Goal: Information Seeking & Learning: Learn about a topic

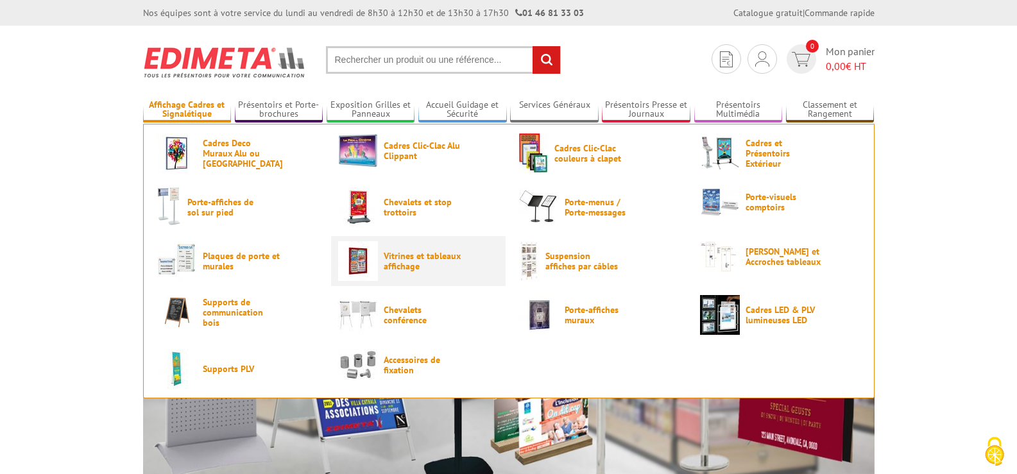
click at [388, 261] on span "Vitrines et tableaux affichage" at bounding box center [422, 261] width 77 height 21
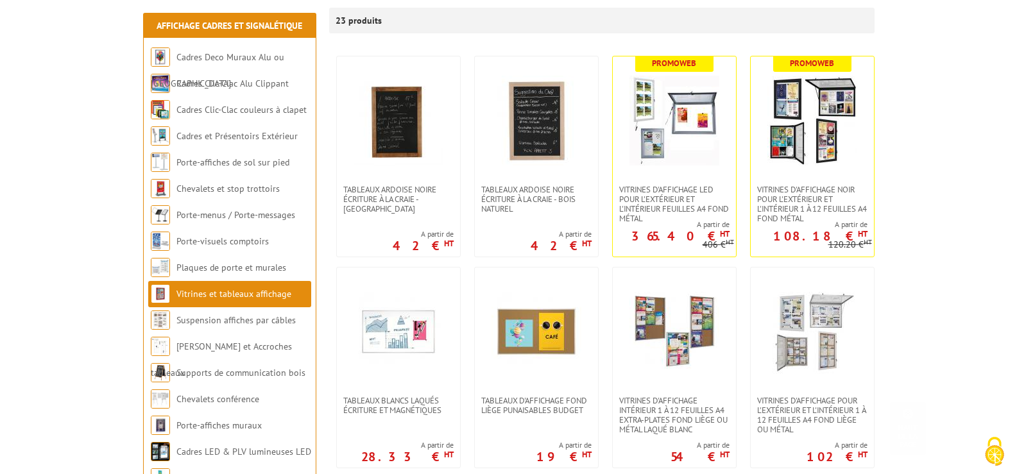
scroll to position [257, 0]
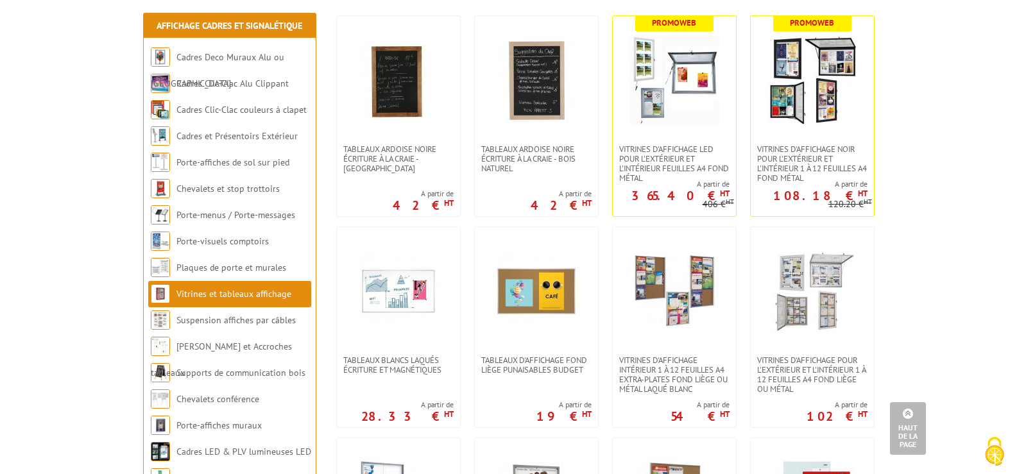
drag, startPoint x: 836, startPoint y: 170, endPoint x: 927, endPoint y: 167, distance: 91.2
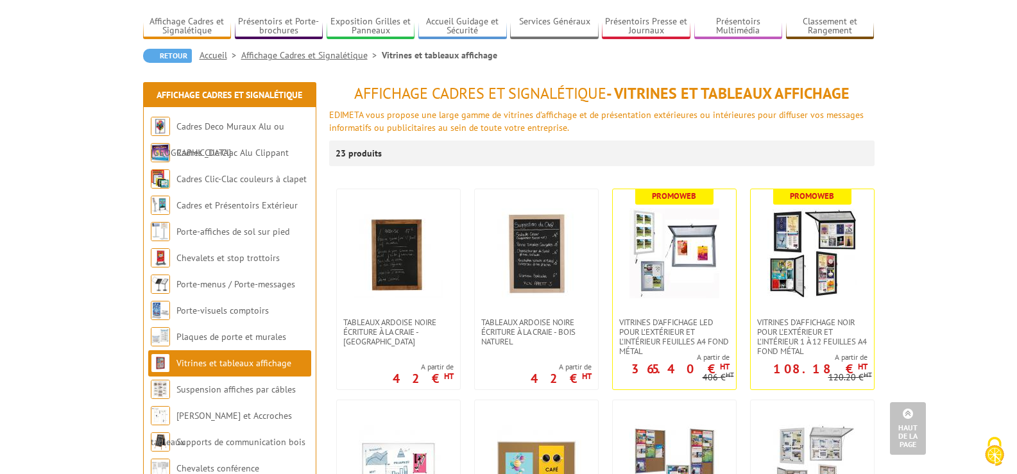
scroll to position [64, 0]
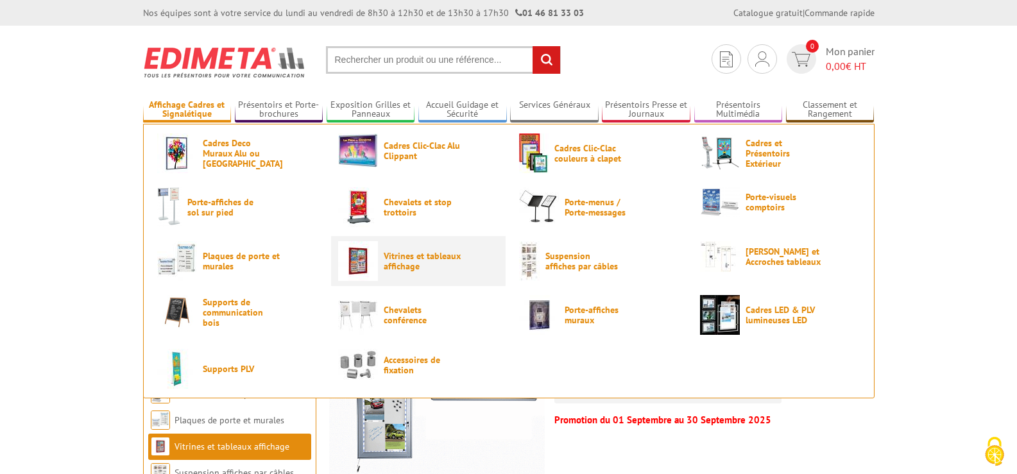
click at [384, 260] on span "Vitrines et tableaux affichage" at bounding box center [422, 261] width 77 height 21
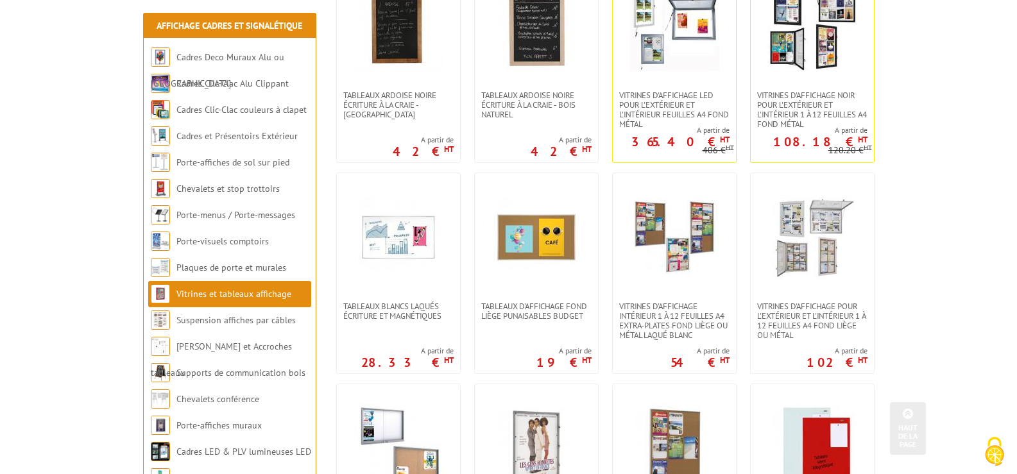
scroll to position [321, 0]
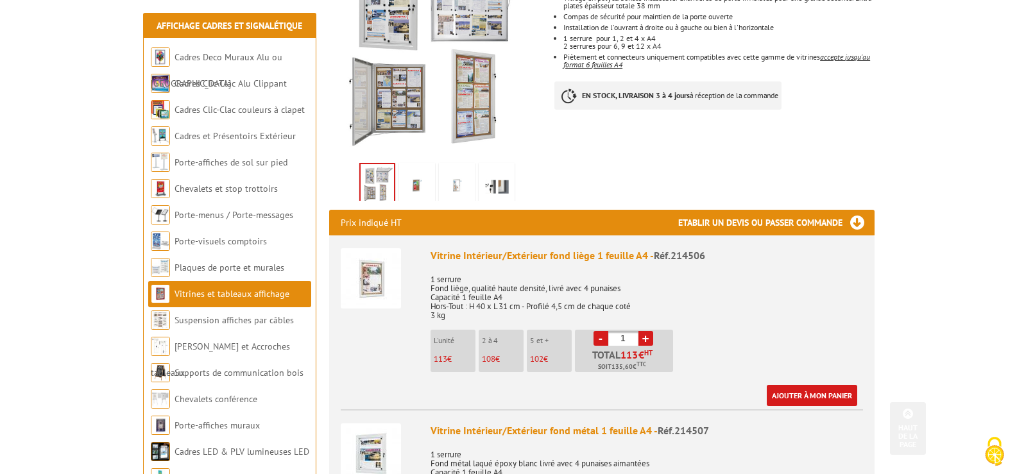
scroll to position [321, 0]
